Goal: Task Accomplishment & Management: Manage account settings

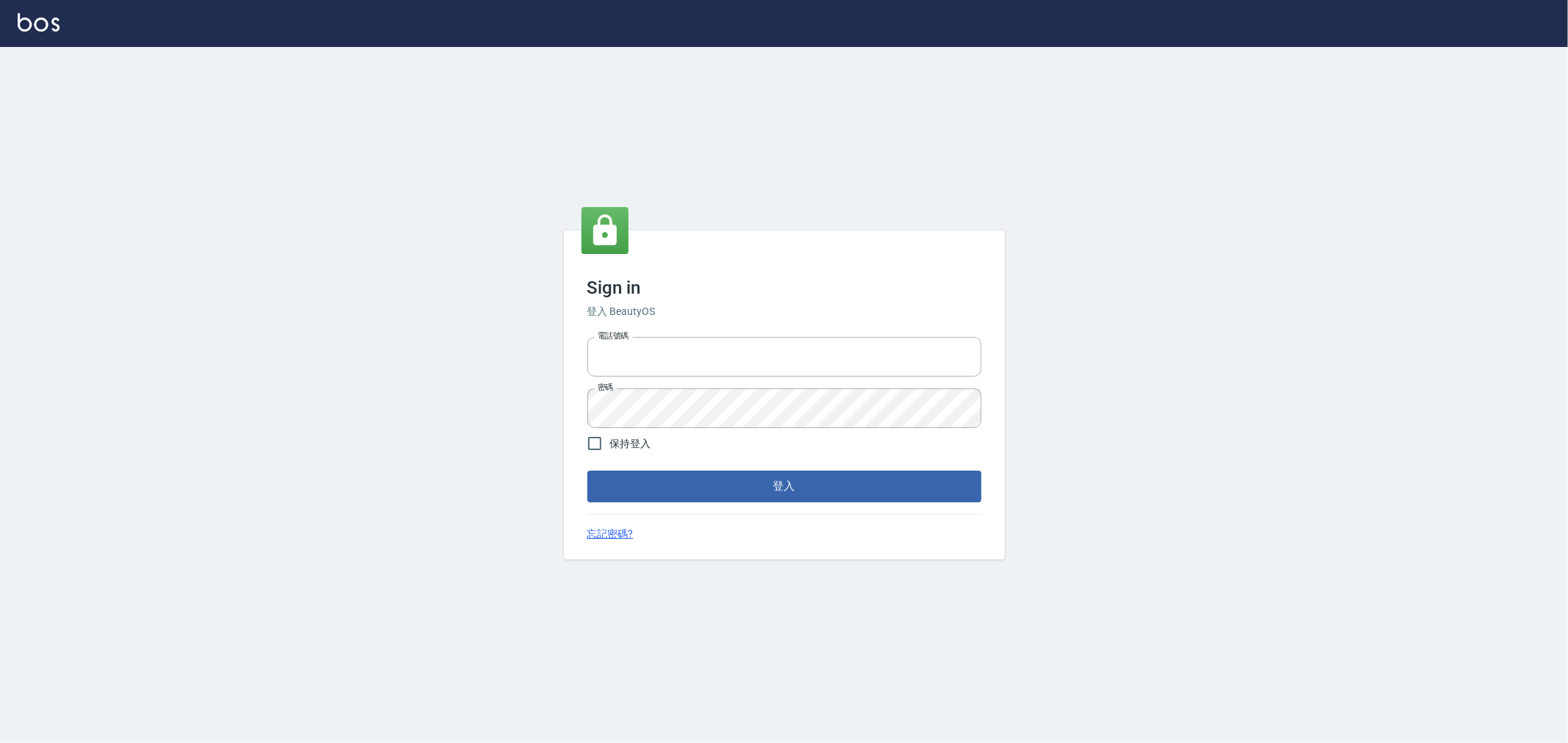
type input "0952064966"
click at [669, 502] on div "Sign in 登入 BeautyOS 電話號碼 [PHONE_NUMBER] 電話號碼 密碼 密碼 保持登入 登入 忘記密碼?" at bounding box center [784, 394] width 441 height 328
click at [671, 493] on button "登入" at bounding box center [784, 486] width 394 height 31
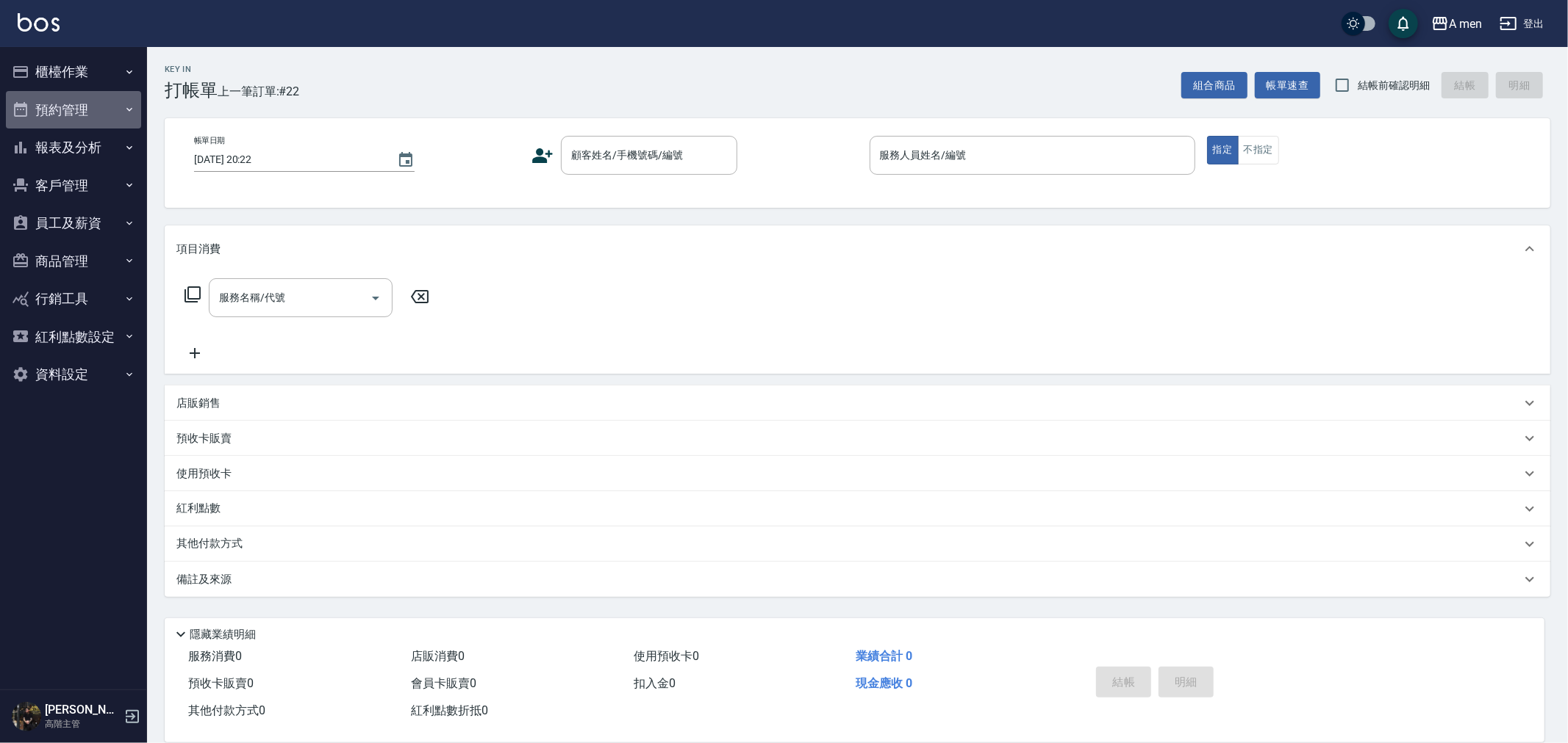
click at [85, 113] on button "預約管理" at bounding box center [73, 110] width 135 height 38
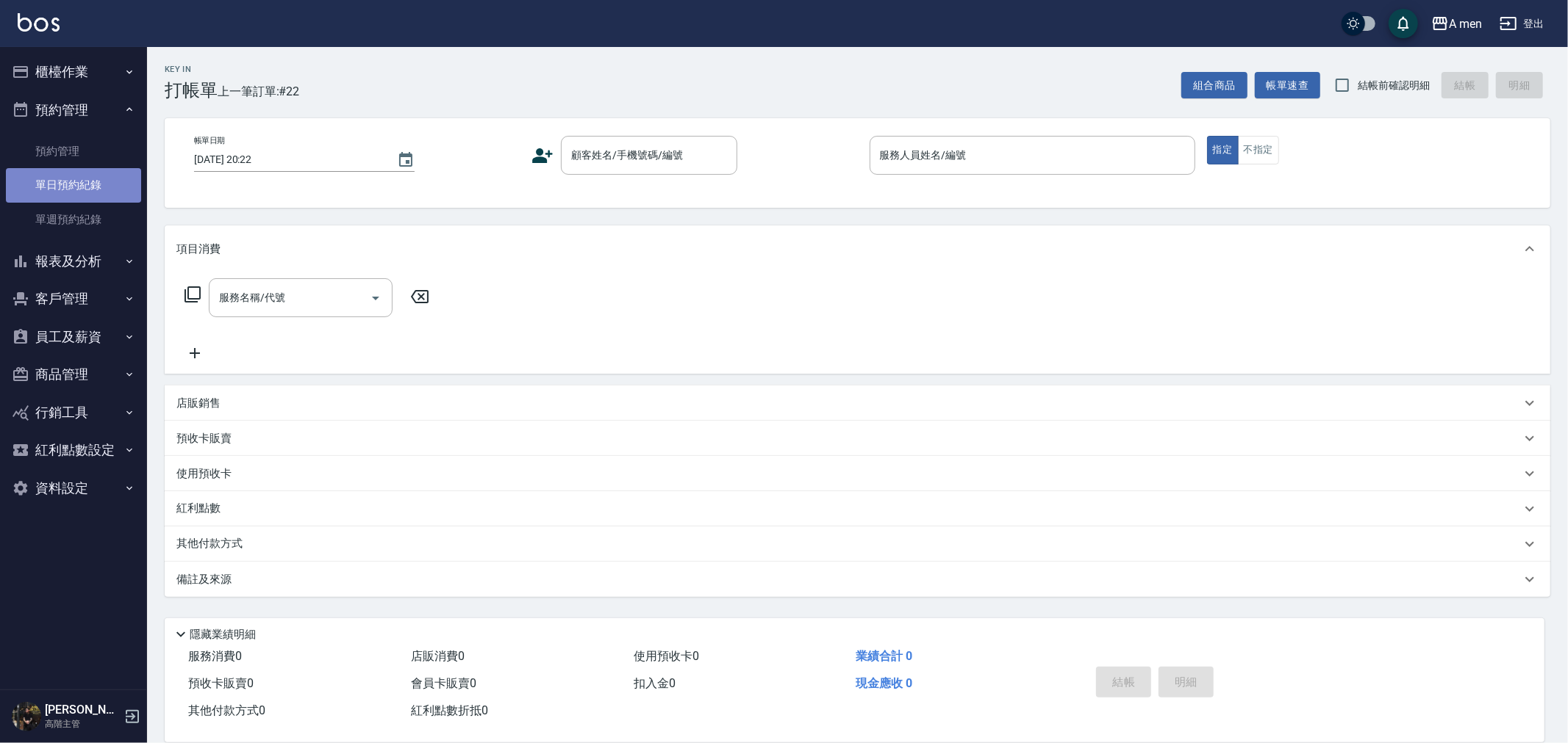
click at [77, 186] on link "單日預約紀錄" at bounding box center [73, 185] width 135 height 33
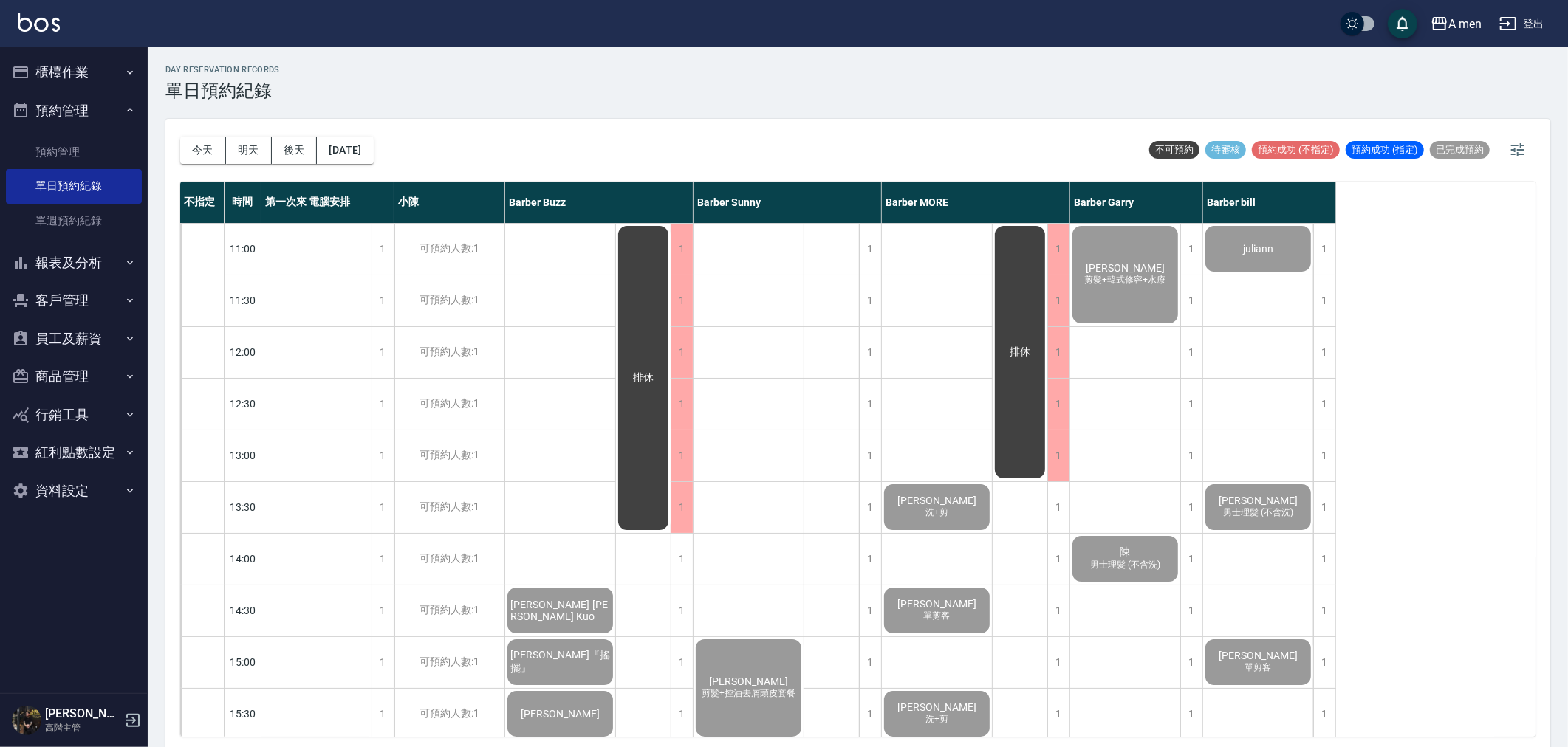
click at [86, 333] on button "員工及薪資" at bounding box center [73, 339] width 136 height 38
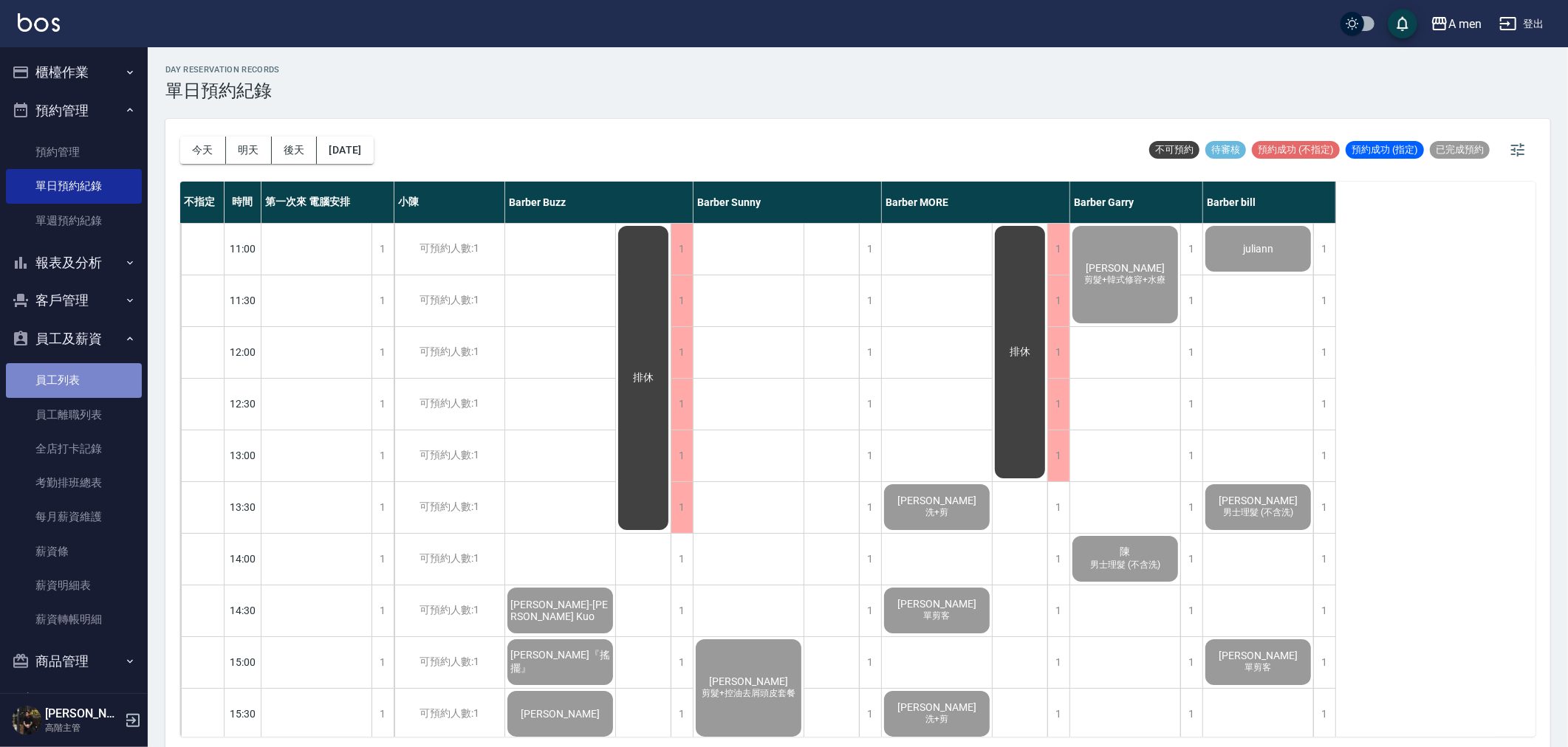
click at [82, 386] on link "員工列表" at bounding box center [73, 380] width 136 height 34
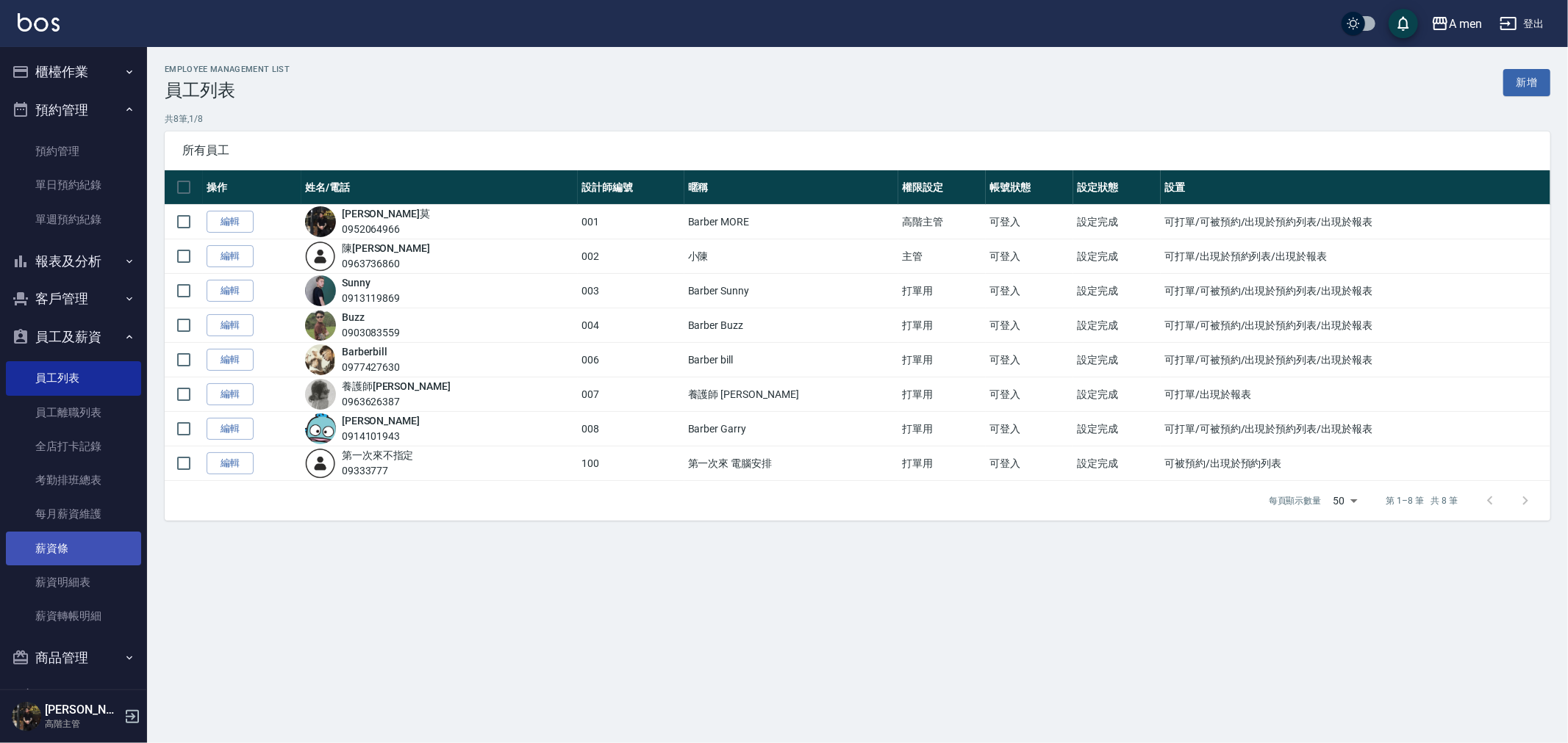
click at [72, 538] on link "薪資條" at bounding box center [73, 548] width 135 height 33
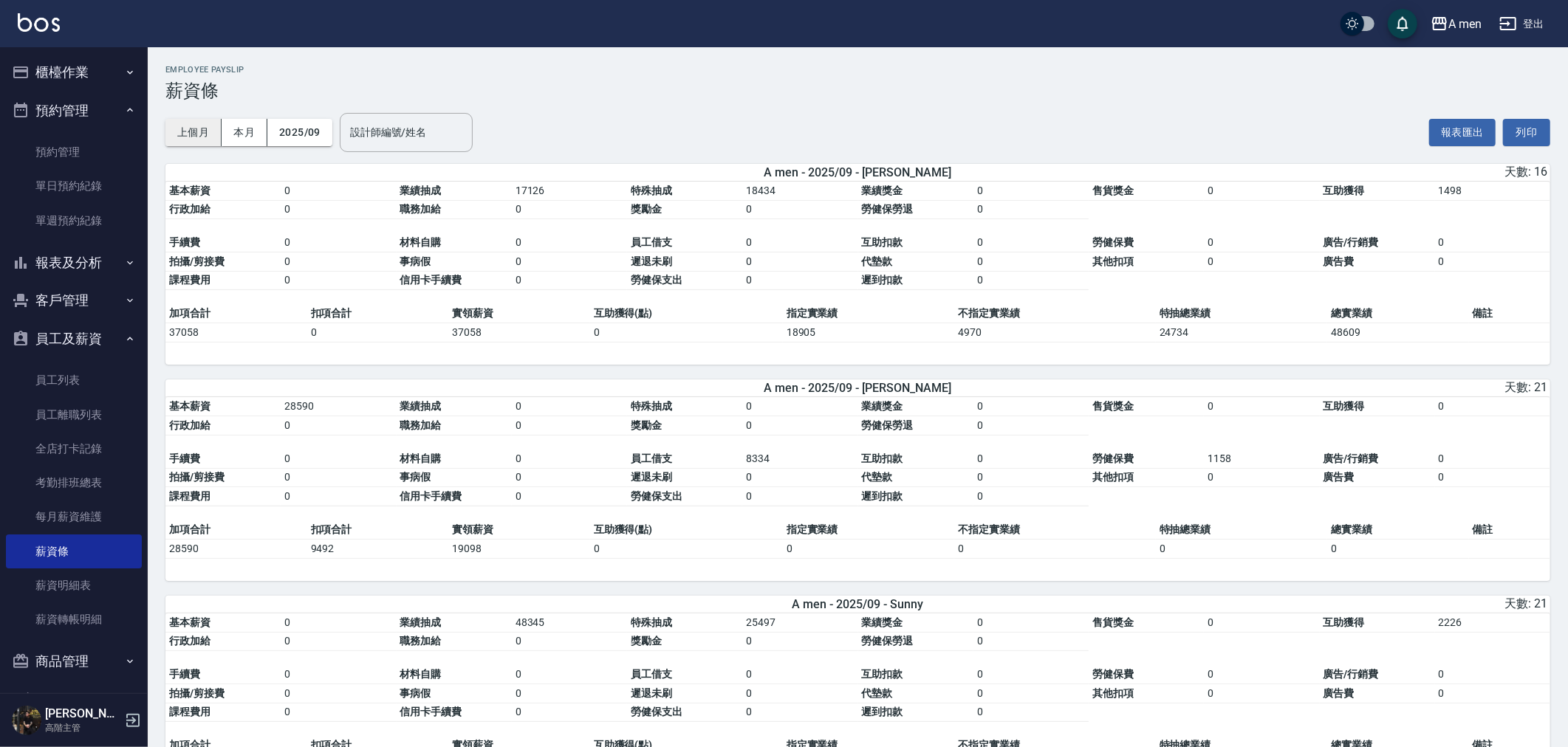
click at [203, 136] on button "上個月" at bounding box center [193, 133] width 56 height 27
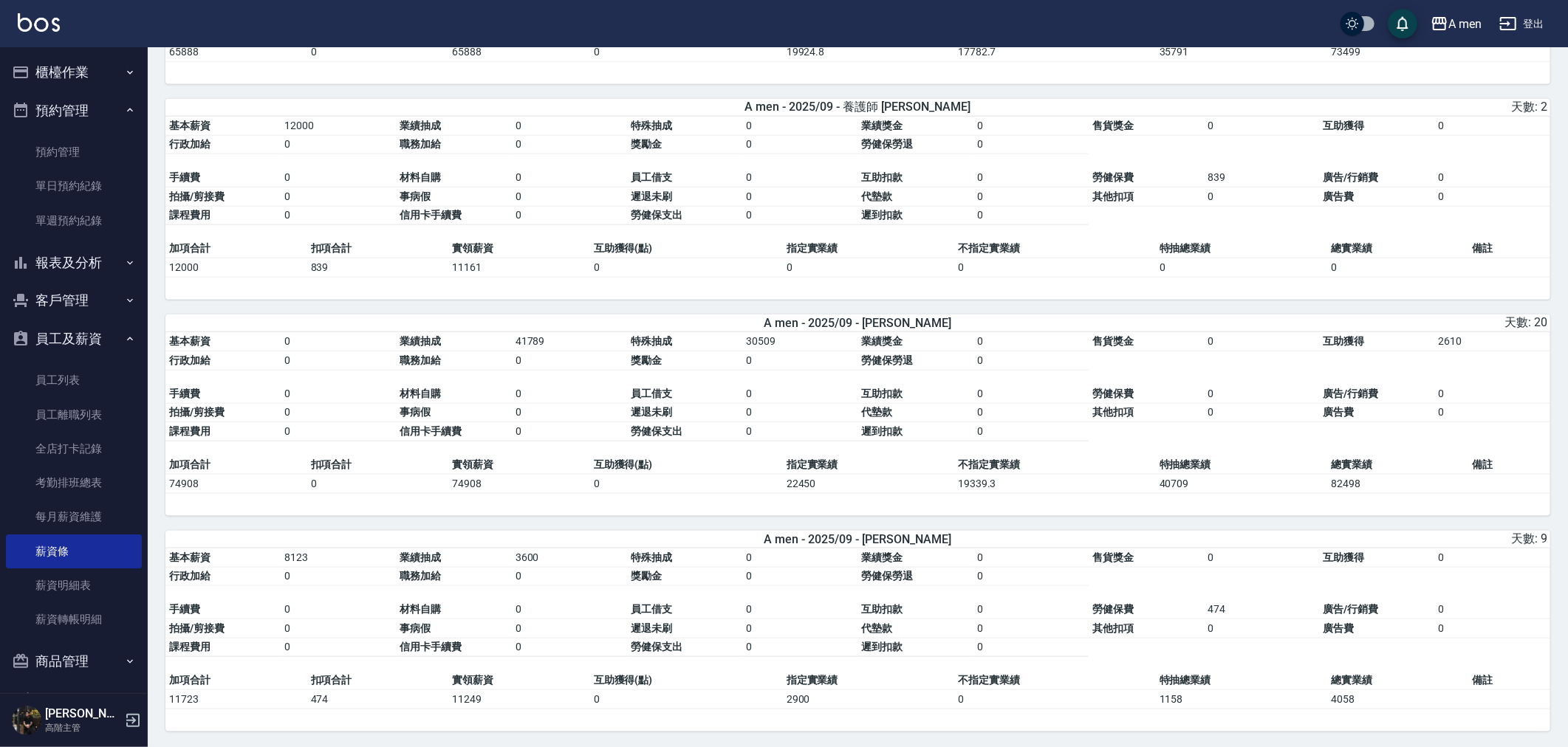
scroll to position [1411, 0]
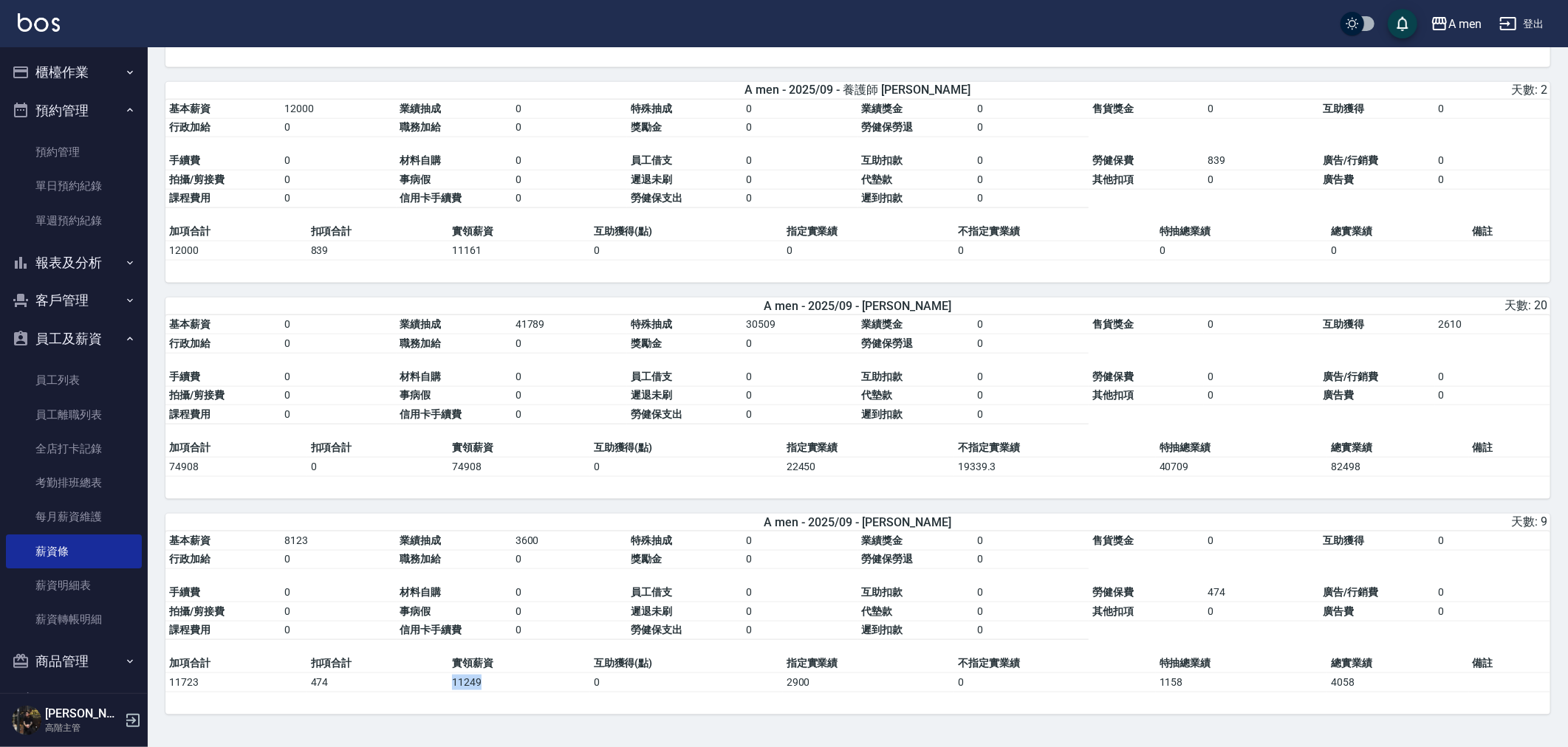
drag, startPoint x: 439, startPoint y: 689, endPoint x: 499, endPoint y: 689, distance: 60.0
click at [499, 689] on tr "11723 474 11249 0 2900 0 1158 4058" at bounding box center [858, 684] width 1385 height 19
click at [410, 514] on div "A men - 2025/09 - [PERSON_NAME] 天數: 9" at bounding box center [858, 523] width 1385 height 17
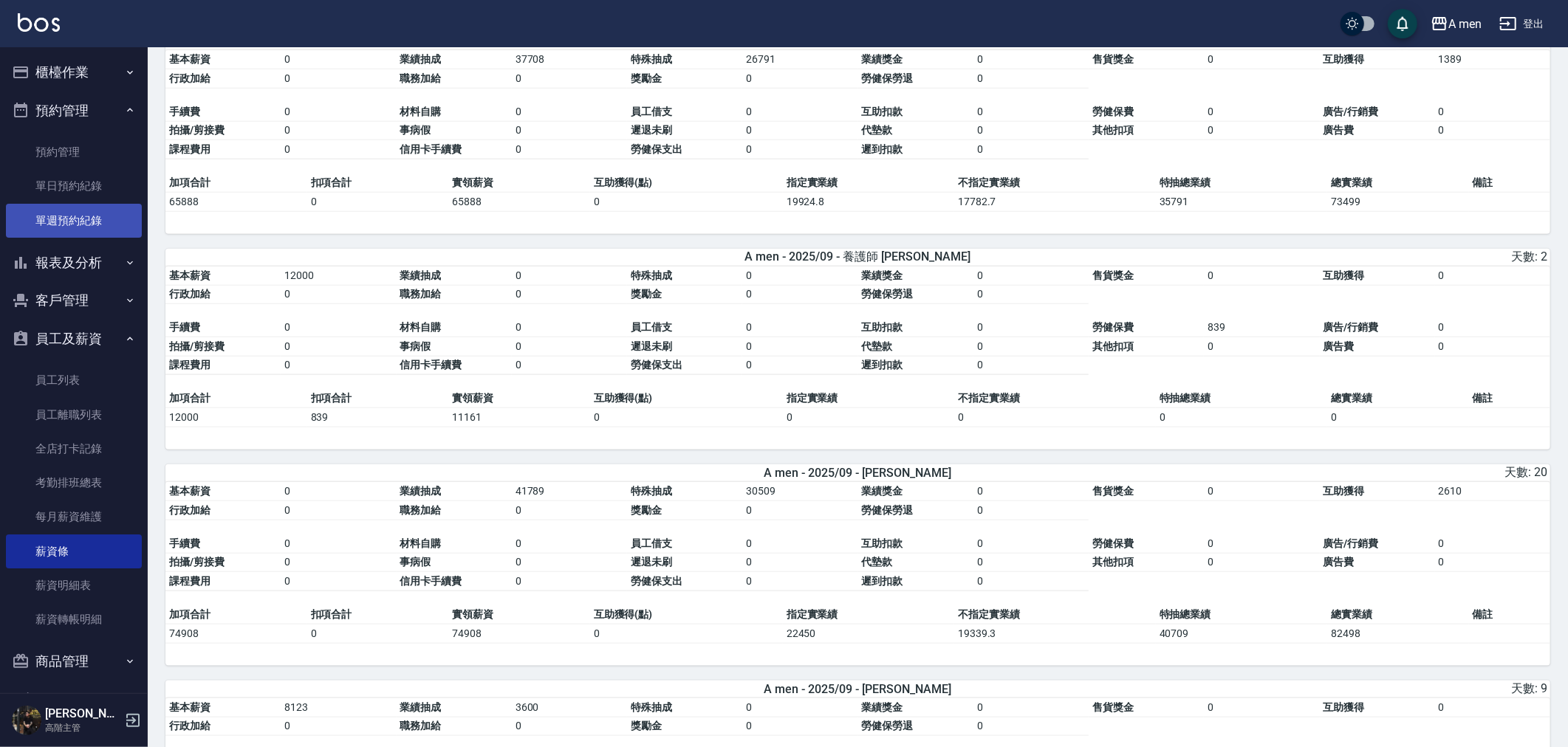
scroll to position [1001, 0]
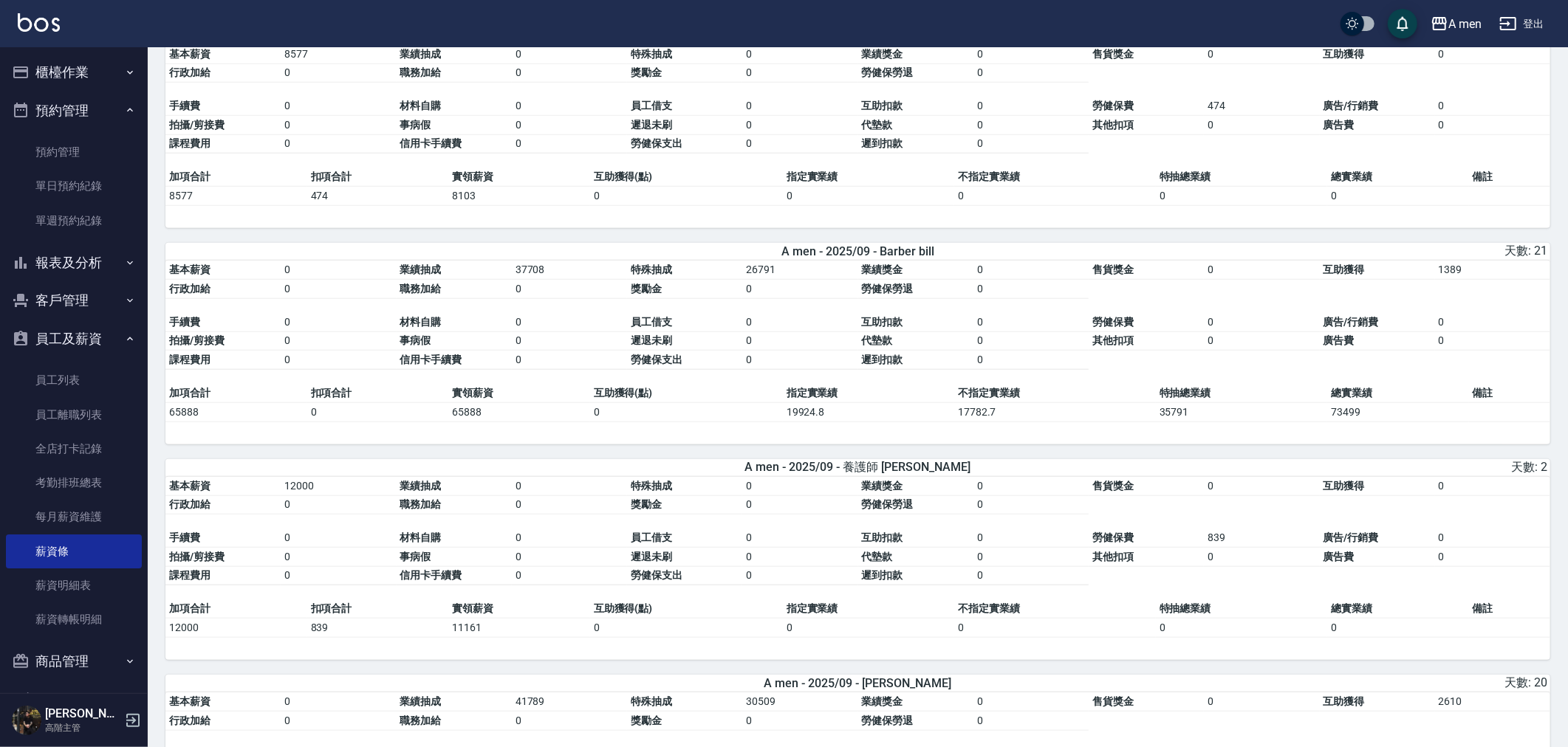
click at [82, 333] on button "員工及薪資" at bounding box center [73, 339] width 136 height 38
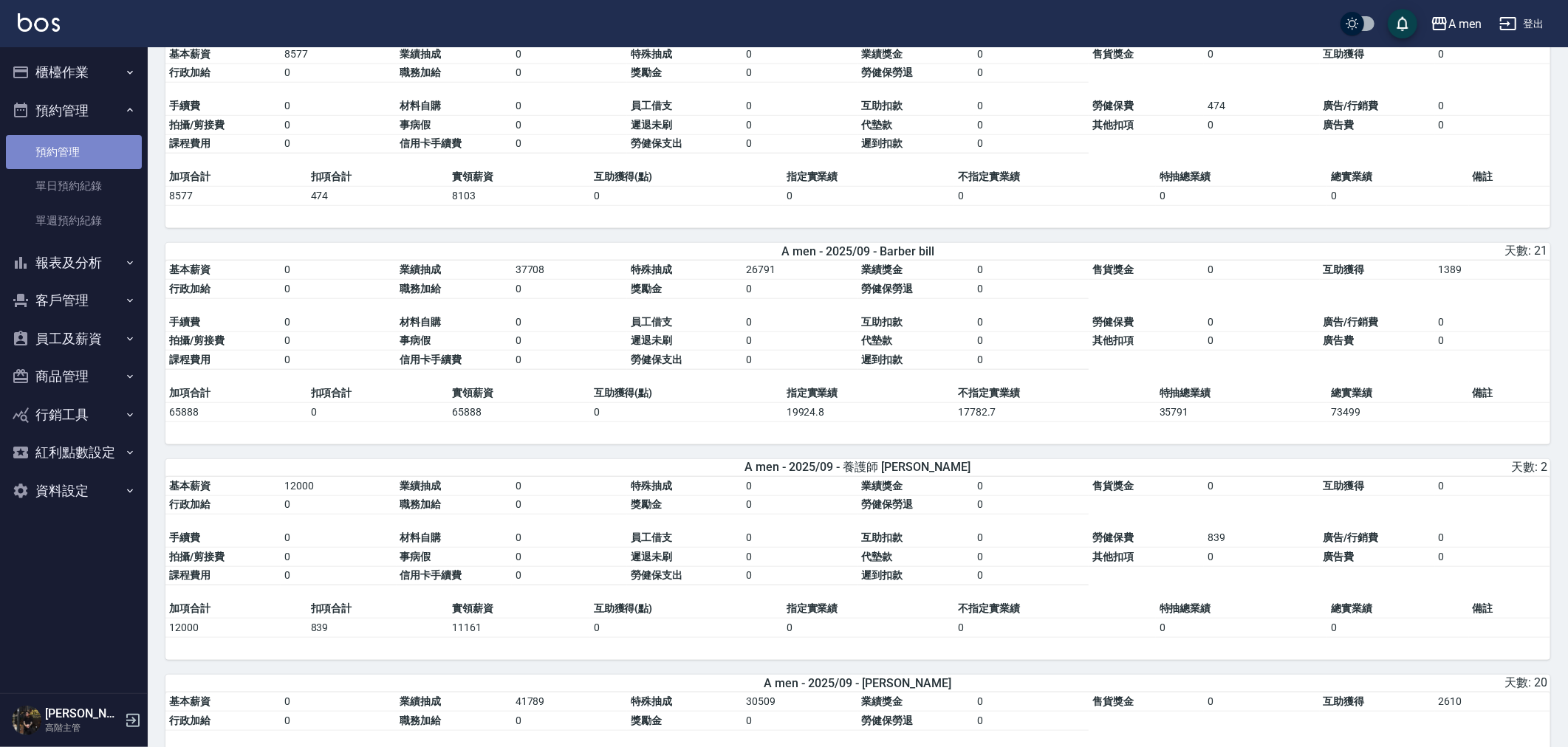
click at [67, 137] on link "預約管理" at bounding box center [73, 152] width 136 height 34
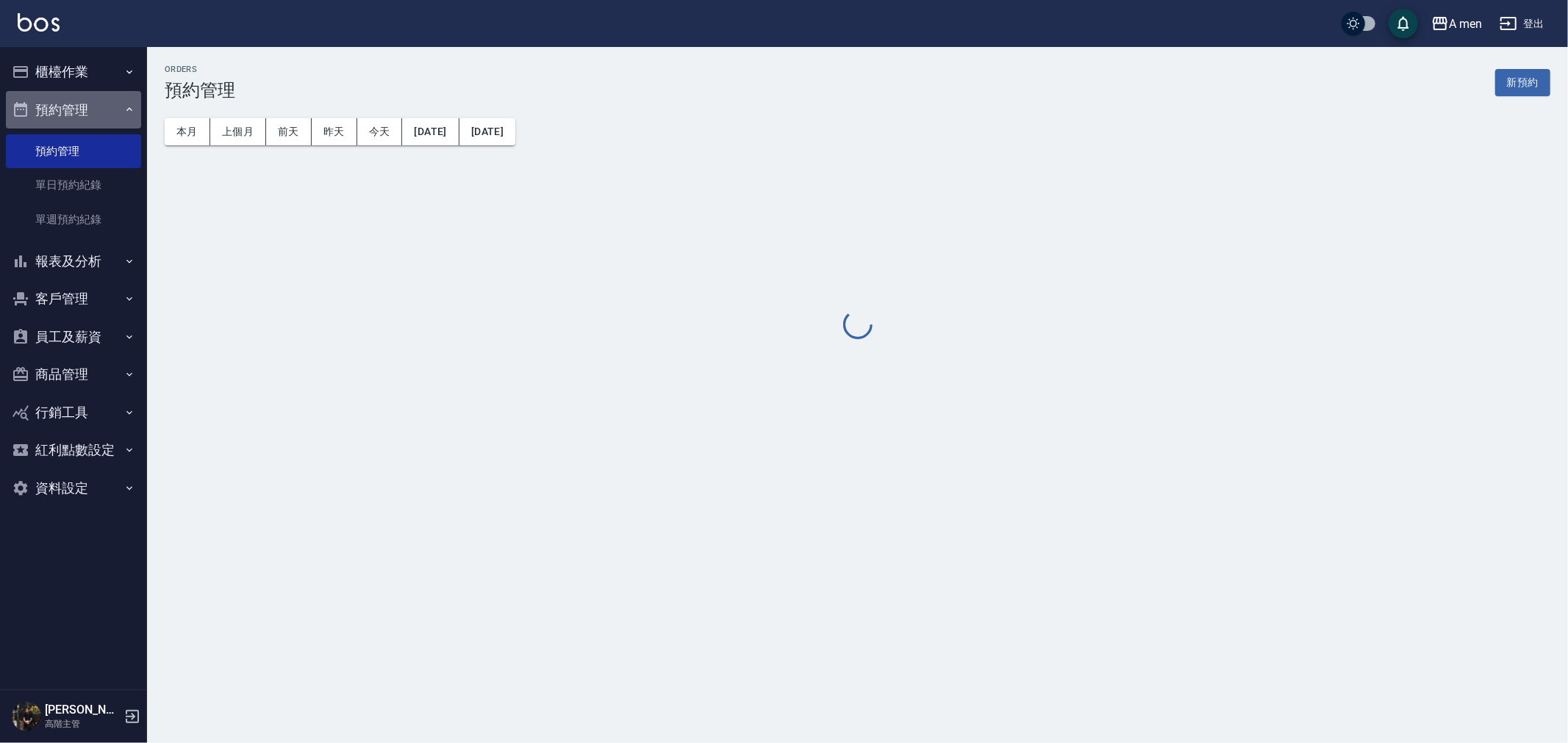
click at [71, 105] on button "預約管理" at bounding box center [73, 110] width 135 height 38
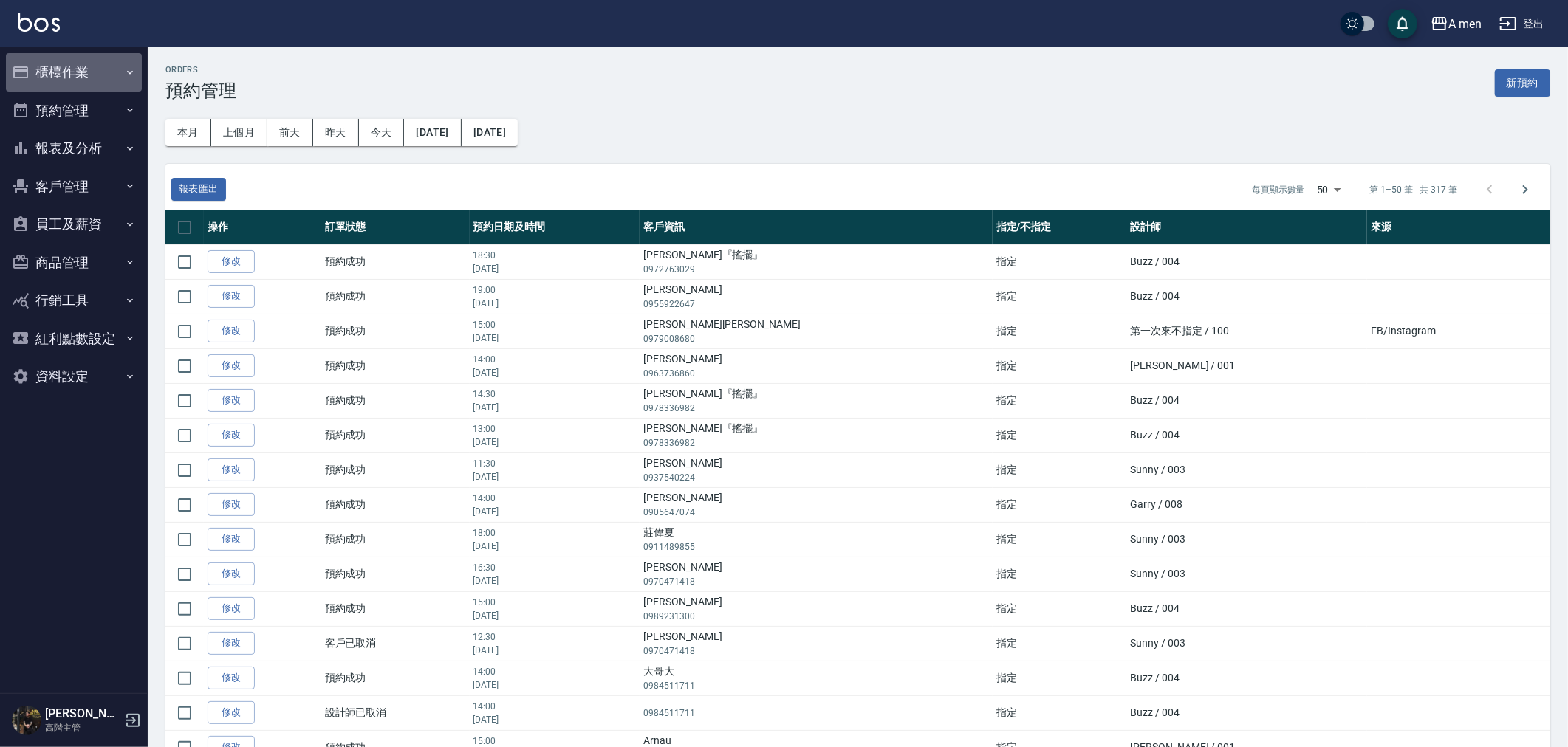
click at [87, 66] on button "櫃檯作業" at bounding box center [73, 72] width 136 height 38
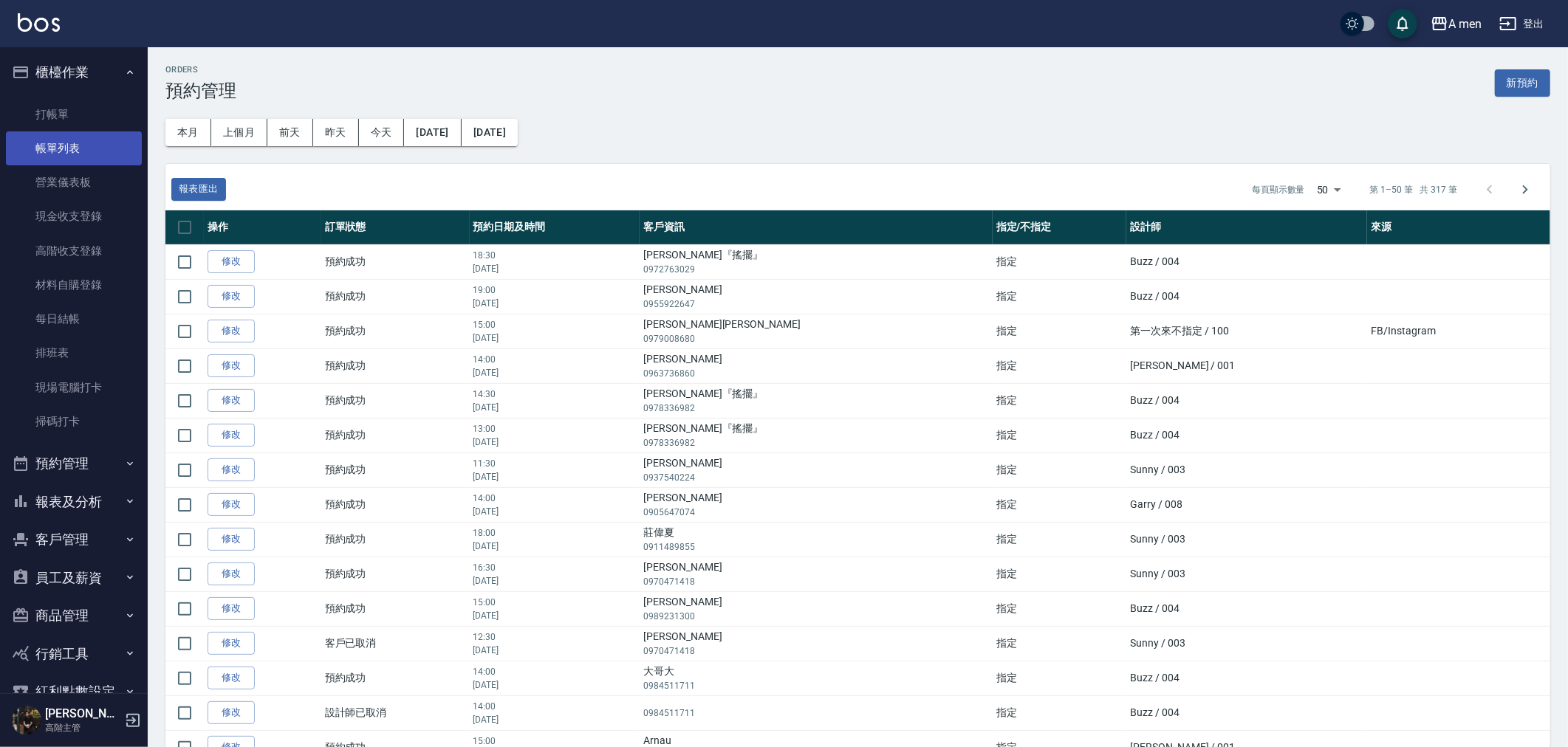
click at [82, 149] on link "帳單列表" at bounding box center [73, 148] width 136 height 34
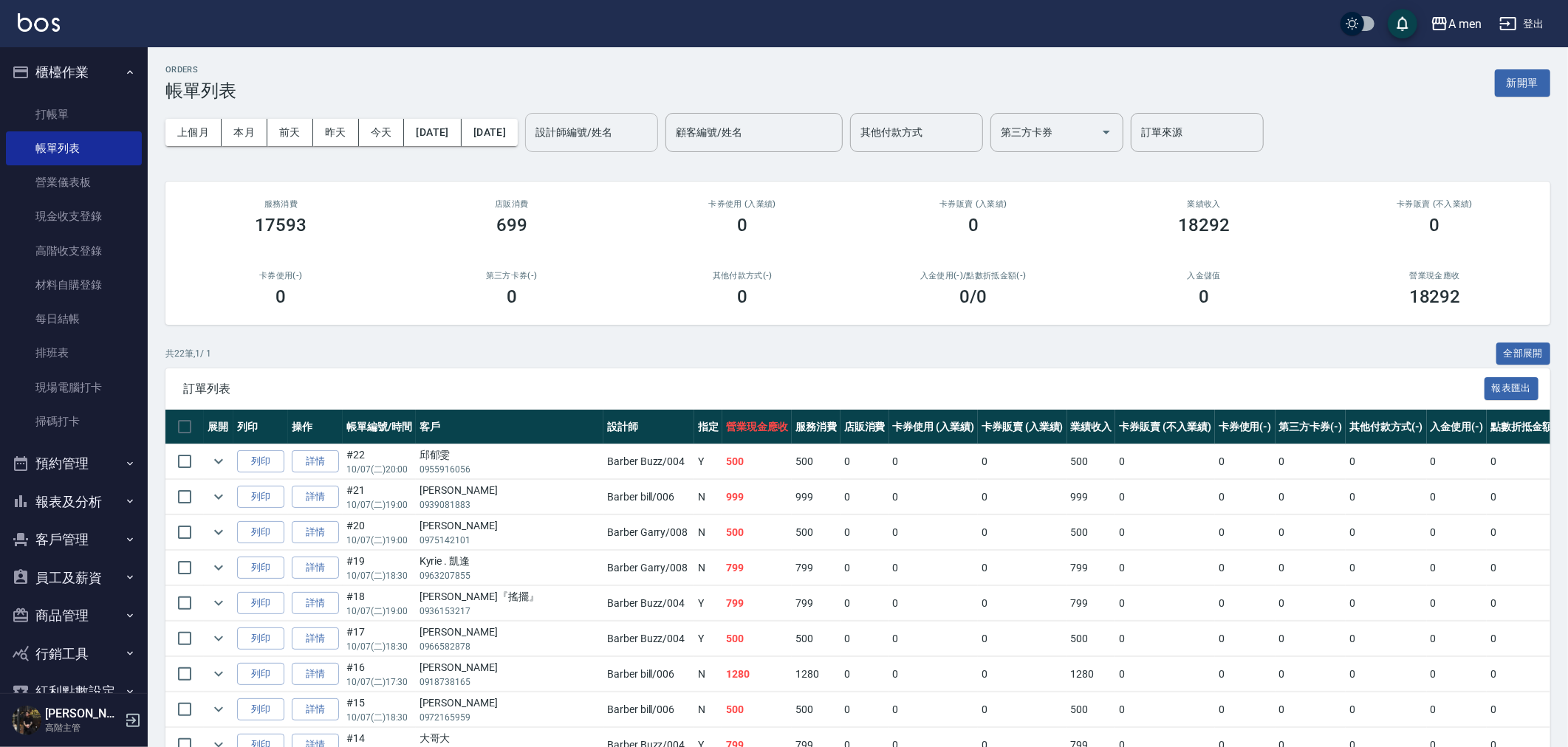
click at [639, 126] on input "設計師編號/姓名" at bounding box center [591, 132] width 119 height 26
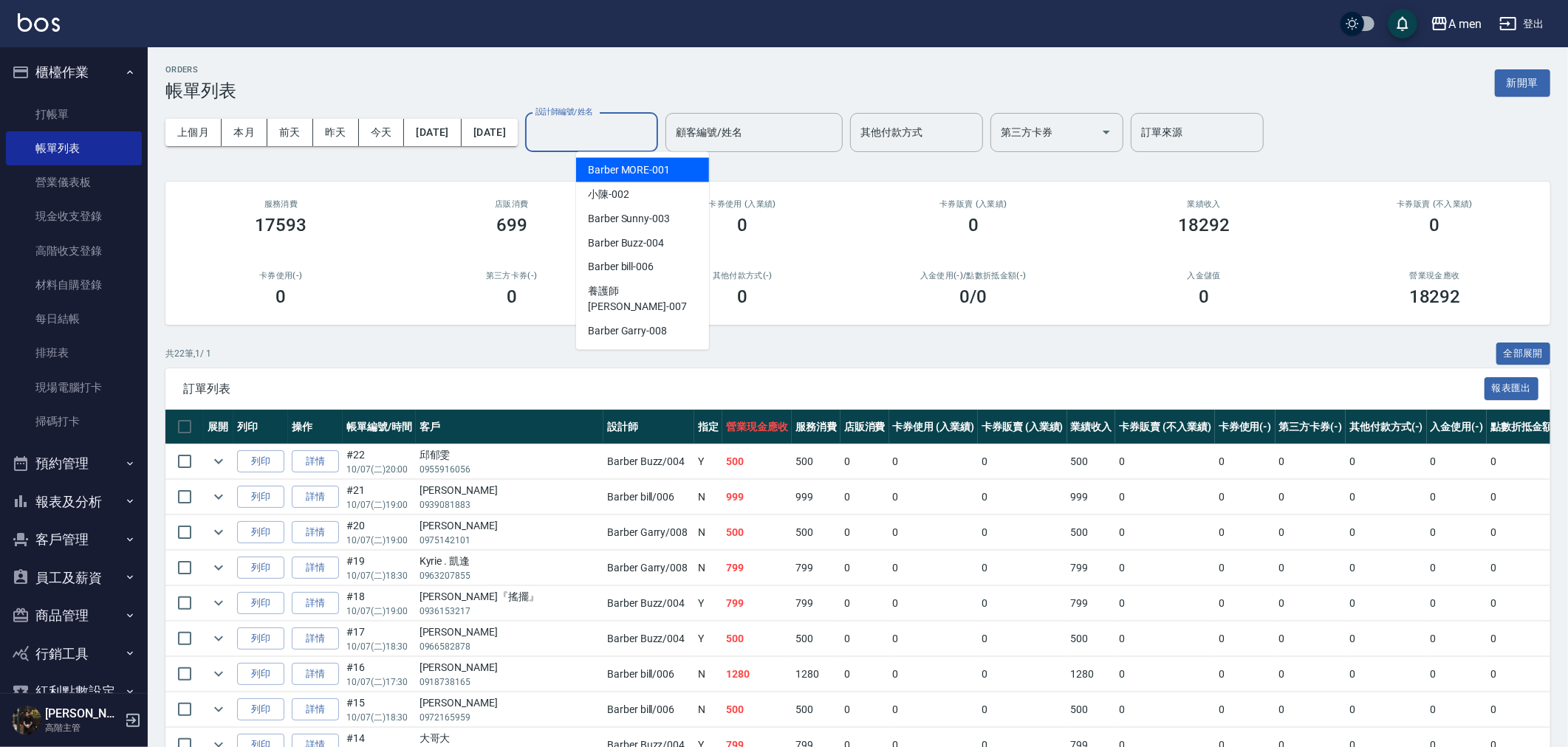
click at [633, 172] on span "Barber MORE -001" at bounding box center [629, 170] width 82 height 15
type input "Barber MORE-001"
